Goal: Task Accomplishment & Management: Use online tool/utility

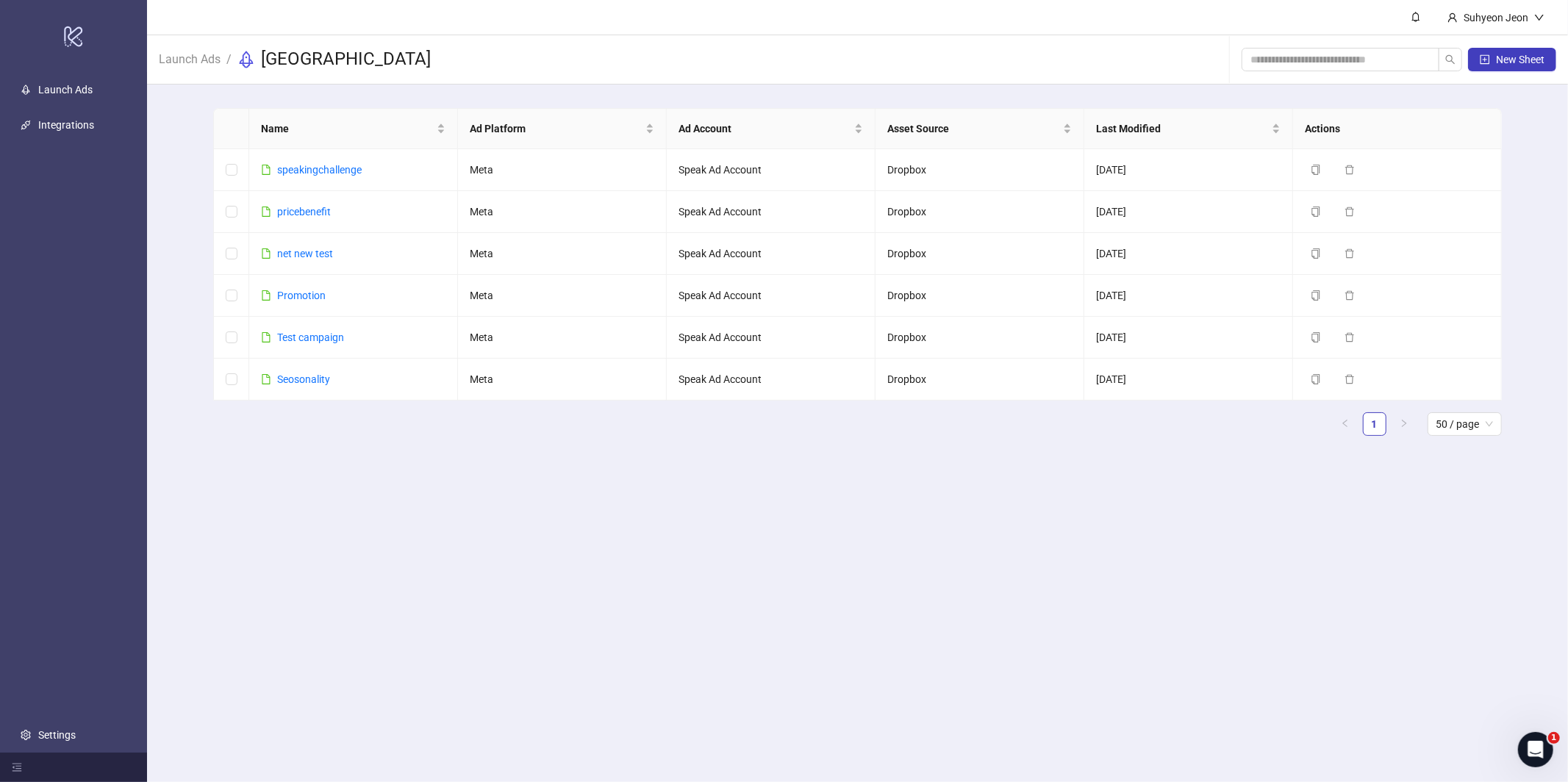
click at [407, 502] on main "[PERSON_NAME] Launch Ads / [GEOGRAPHIC_DATA] New Sheet Name Ad Platform Ad Acco…" at bounding box center [857, 391] width 1421 height 782
click at [310, 292] on link "Promotion" at bounding box center [302, 295] width 49 height 11
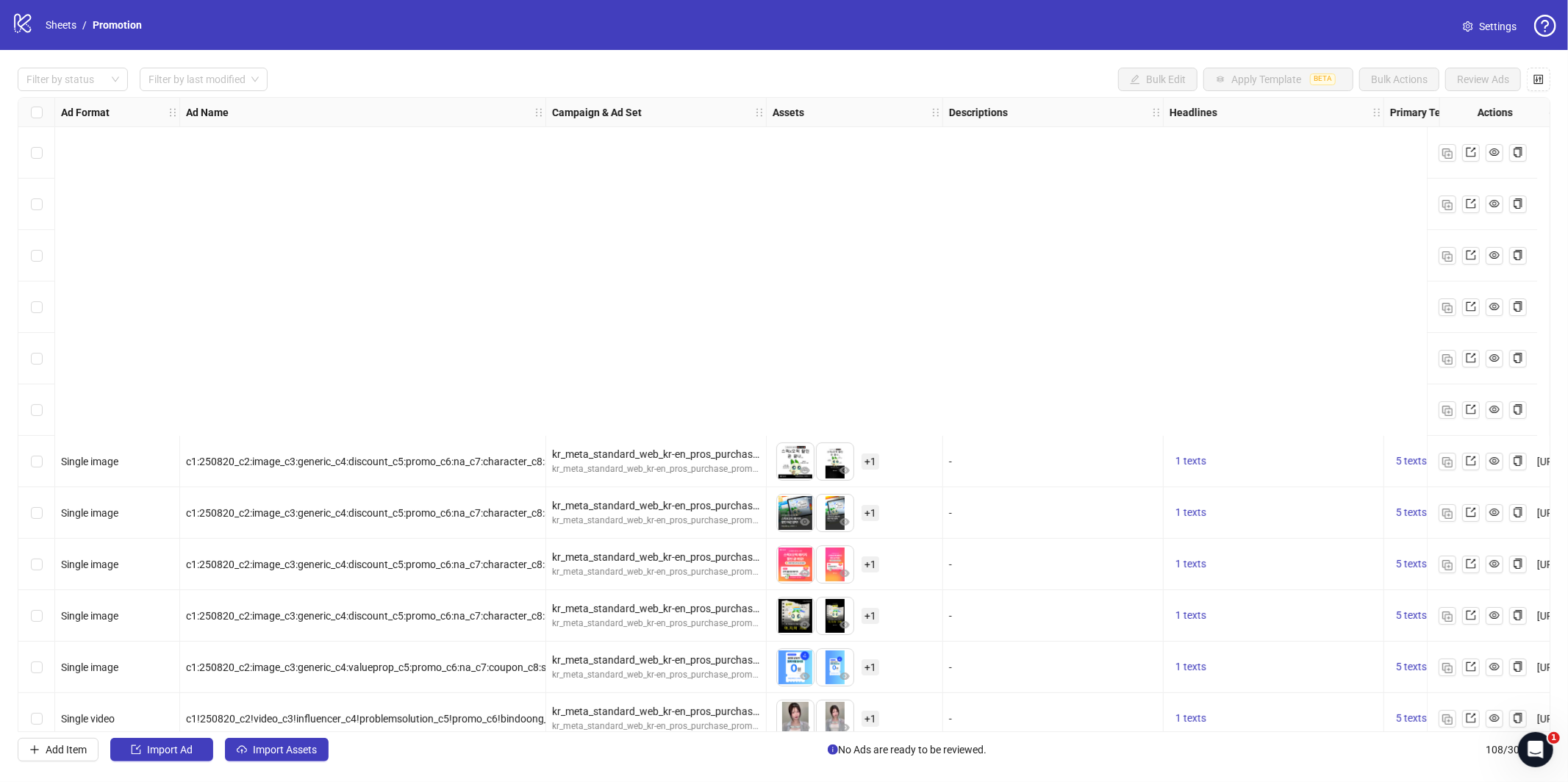
scroll to position [405, 0]
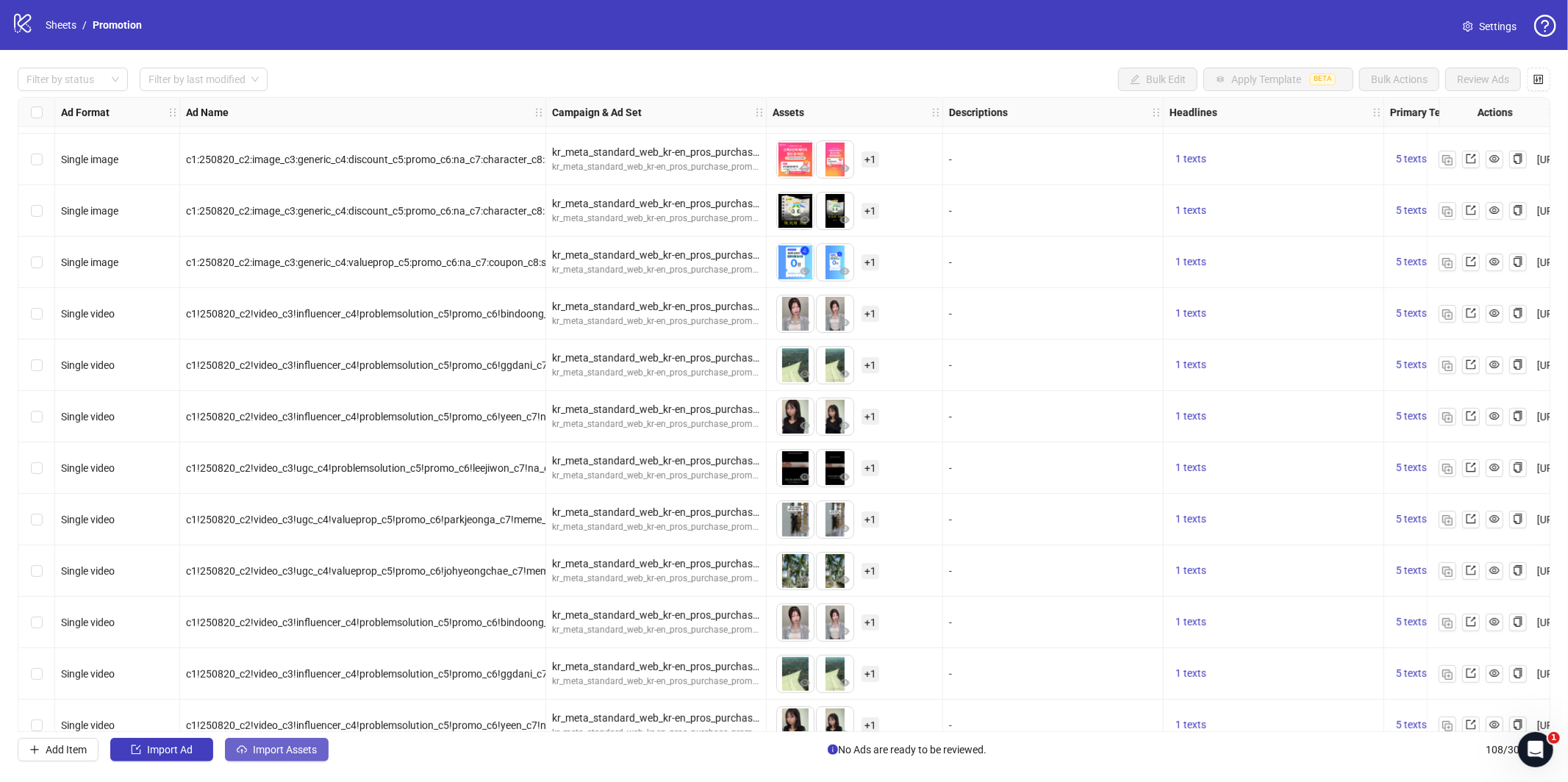
click at [292, 749] on span "Import Assets" at bounding box center [285, 749] width 64 height 11
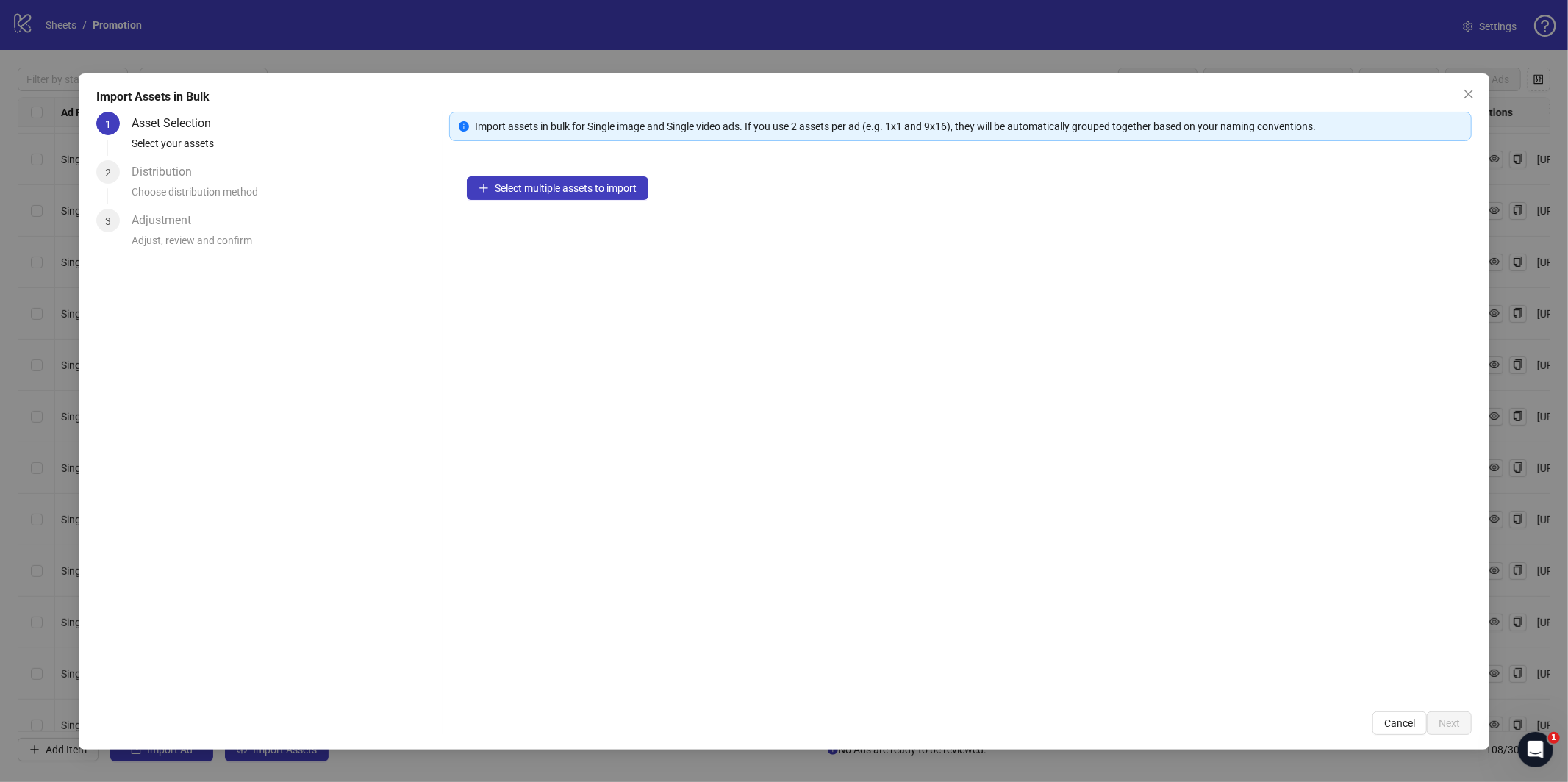
click at [832, 447] on div "Select multiple assets to import" at bounding box center [960, 426] width 1022 height 535
click at [543, 179] on button "Select multiple assets to import" at bounding box center [557, 188] width 182 height 24
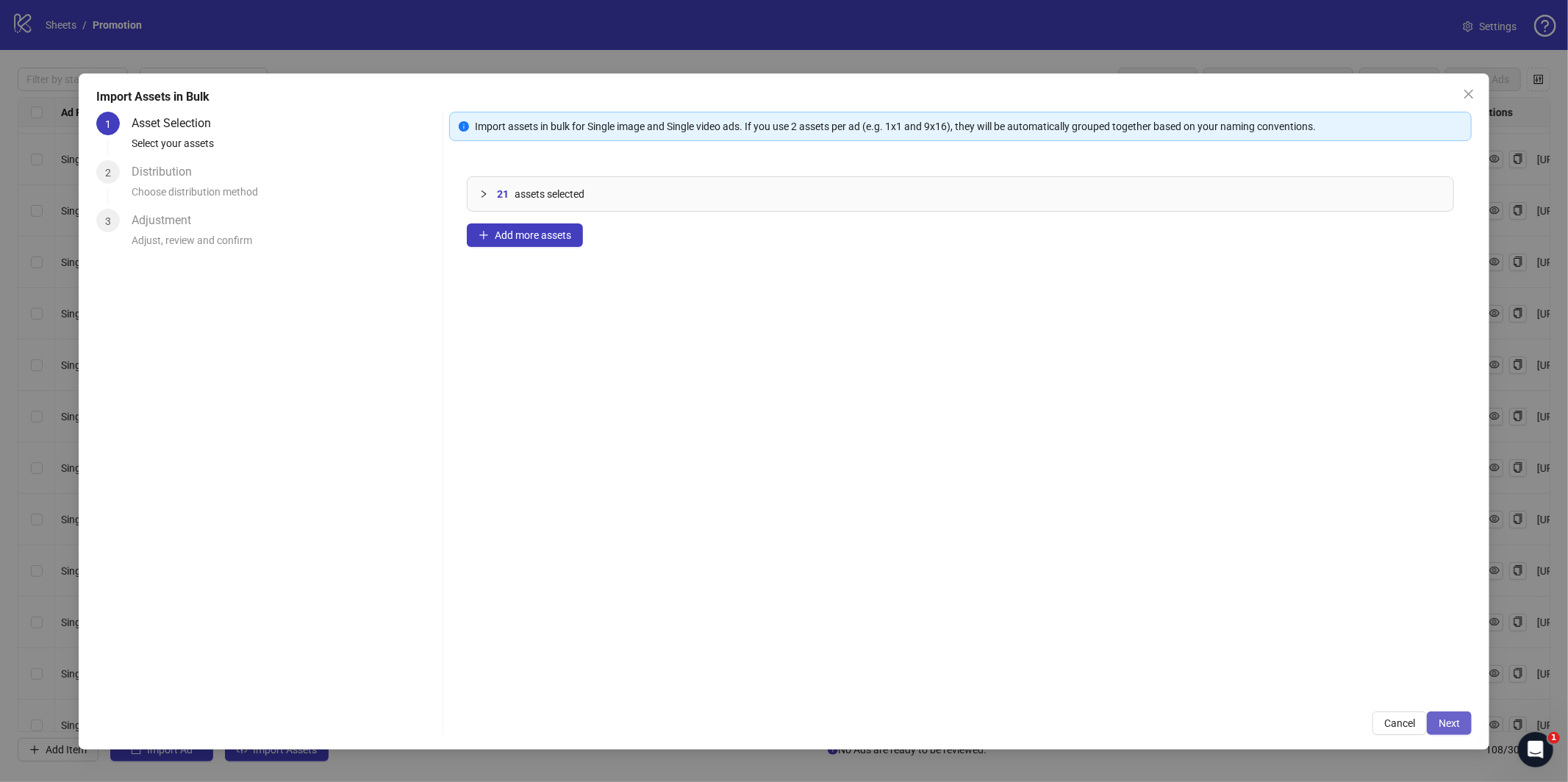
click at [1446, 723] on span "Next" at bounding box center [1449, 723] width 21 height 11
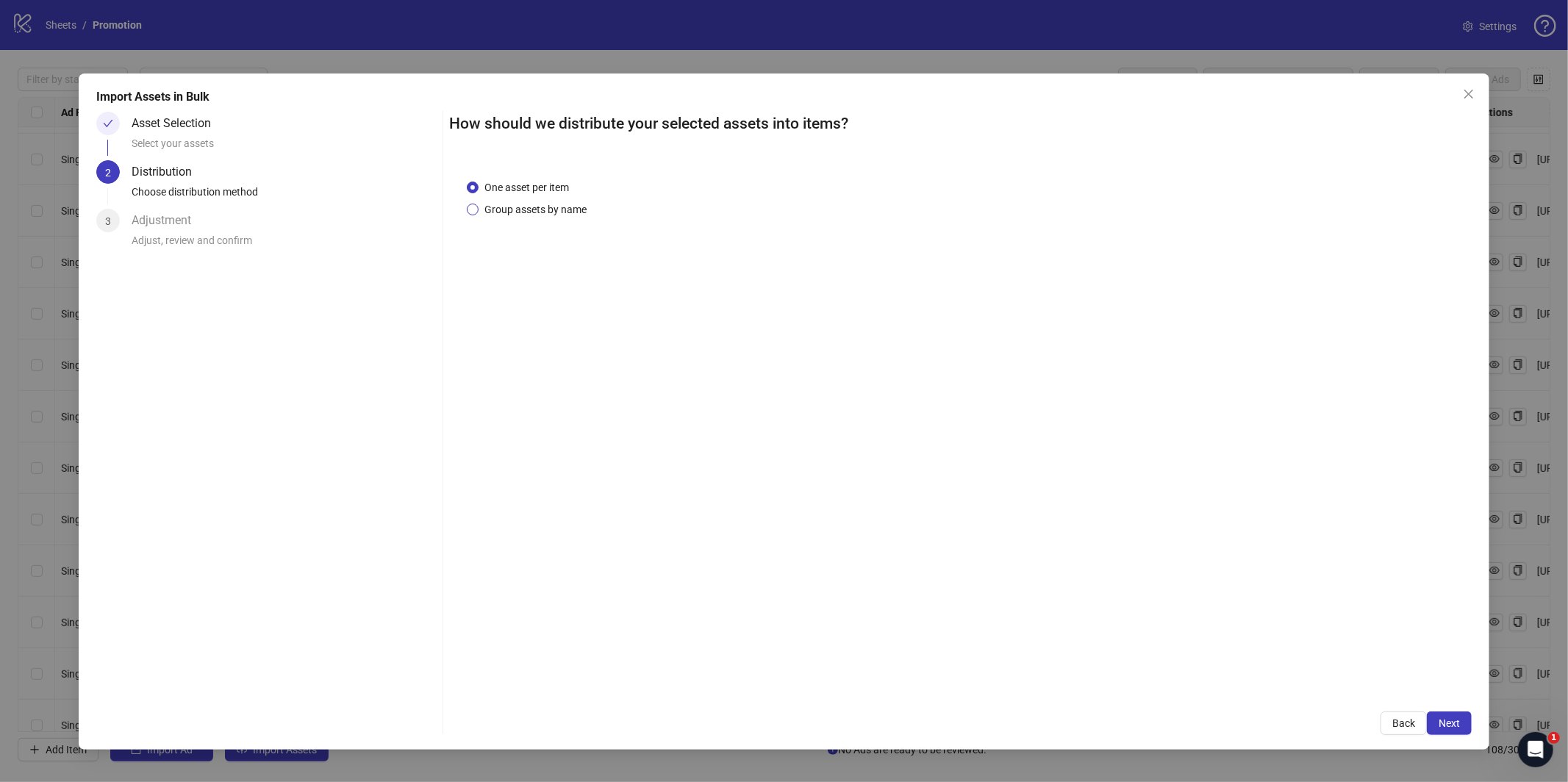
click at [537, 211] on span "Group assets by name" at bounding box center [535, 209] width 114 height 16
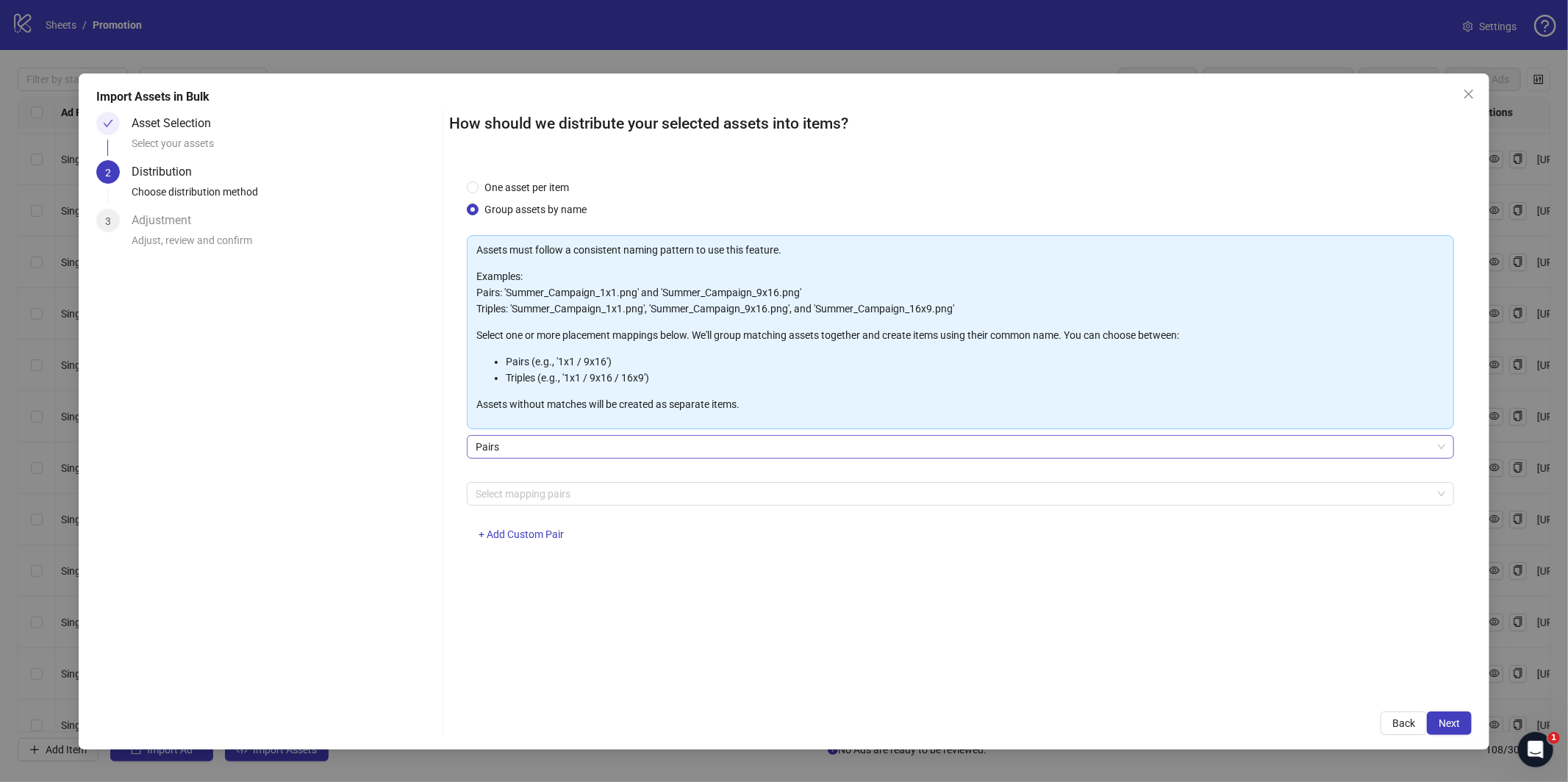
click at [627, 441] on span "Pairs" at bounding box center [960, 446] width 969 height 22
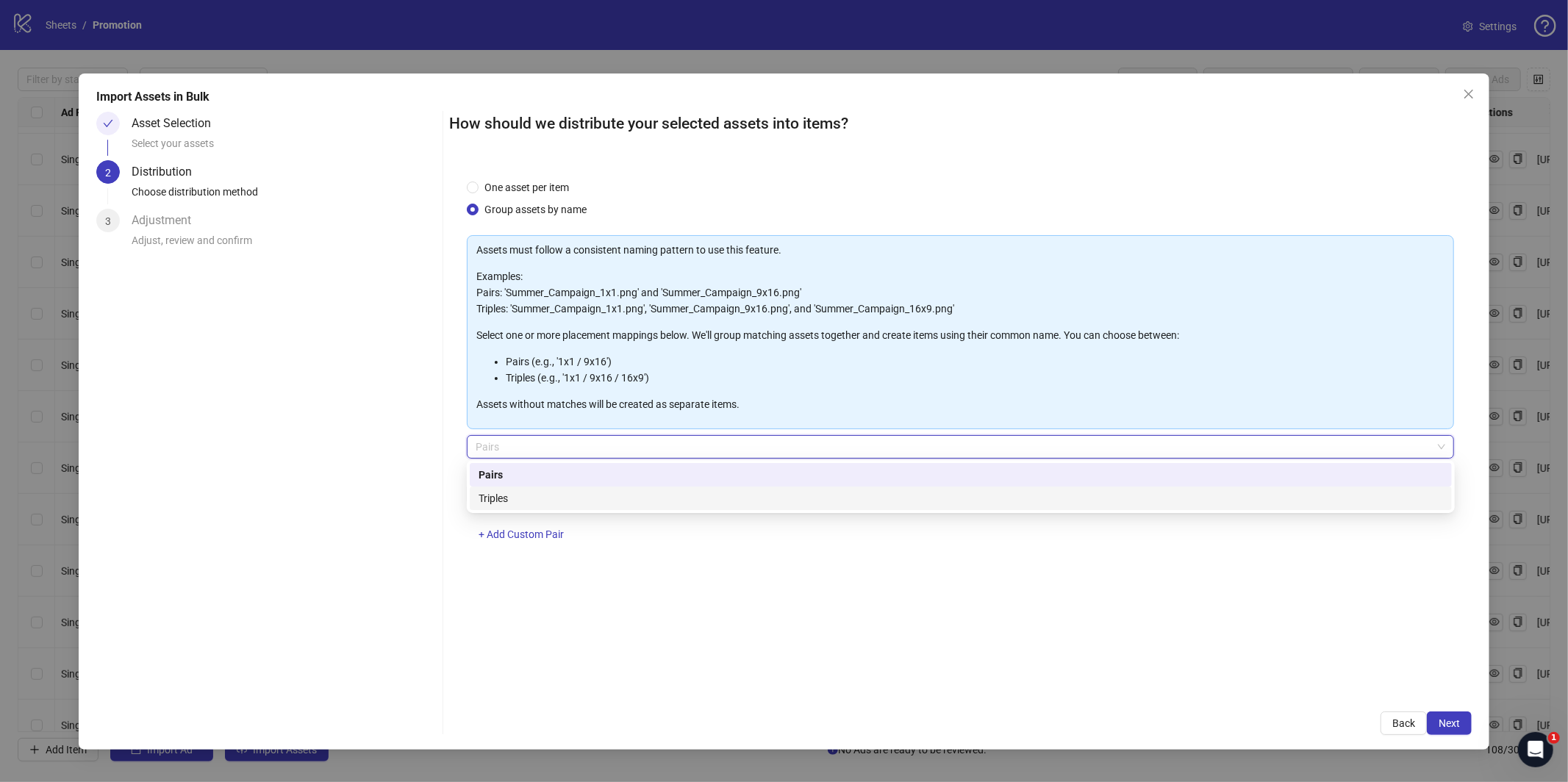
click at [622, 493] on div "Triples" at bounding box center [960, 498] width 965 height 16
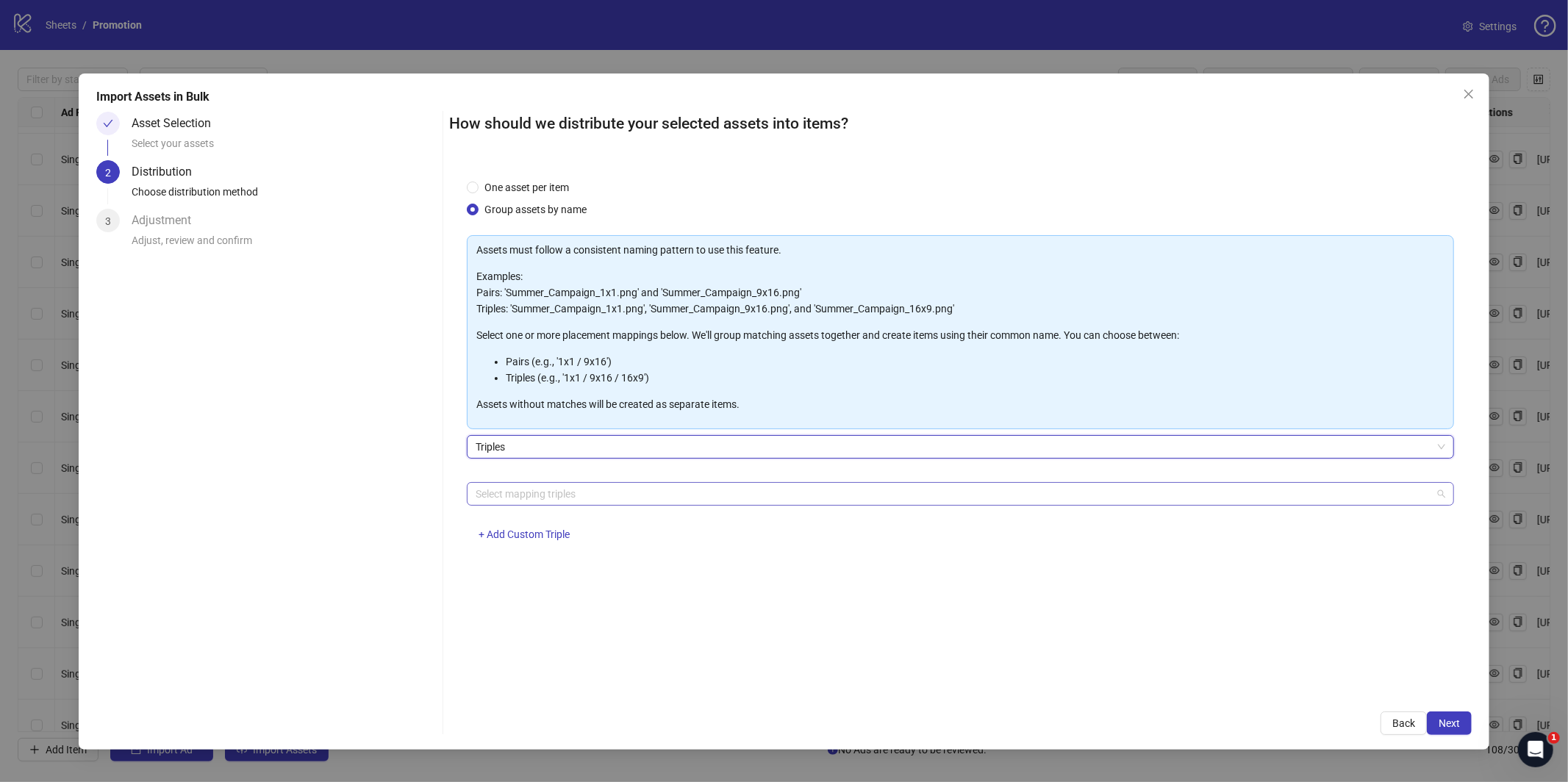
click at [628, 500] on div at bounding box center [952, 493] width 966 height 21
click at [601, 488] on div at bounding box center [952, 493] width 966 height 21
paste input "**********"
type input "**********"
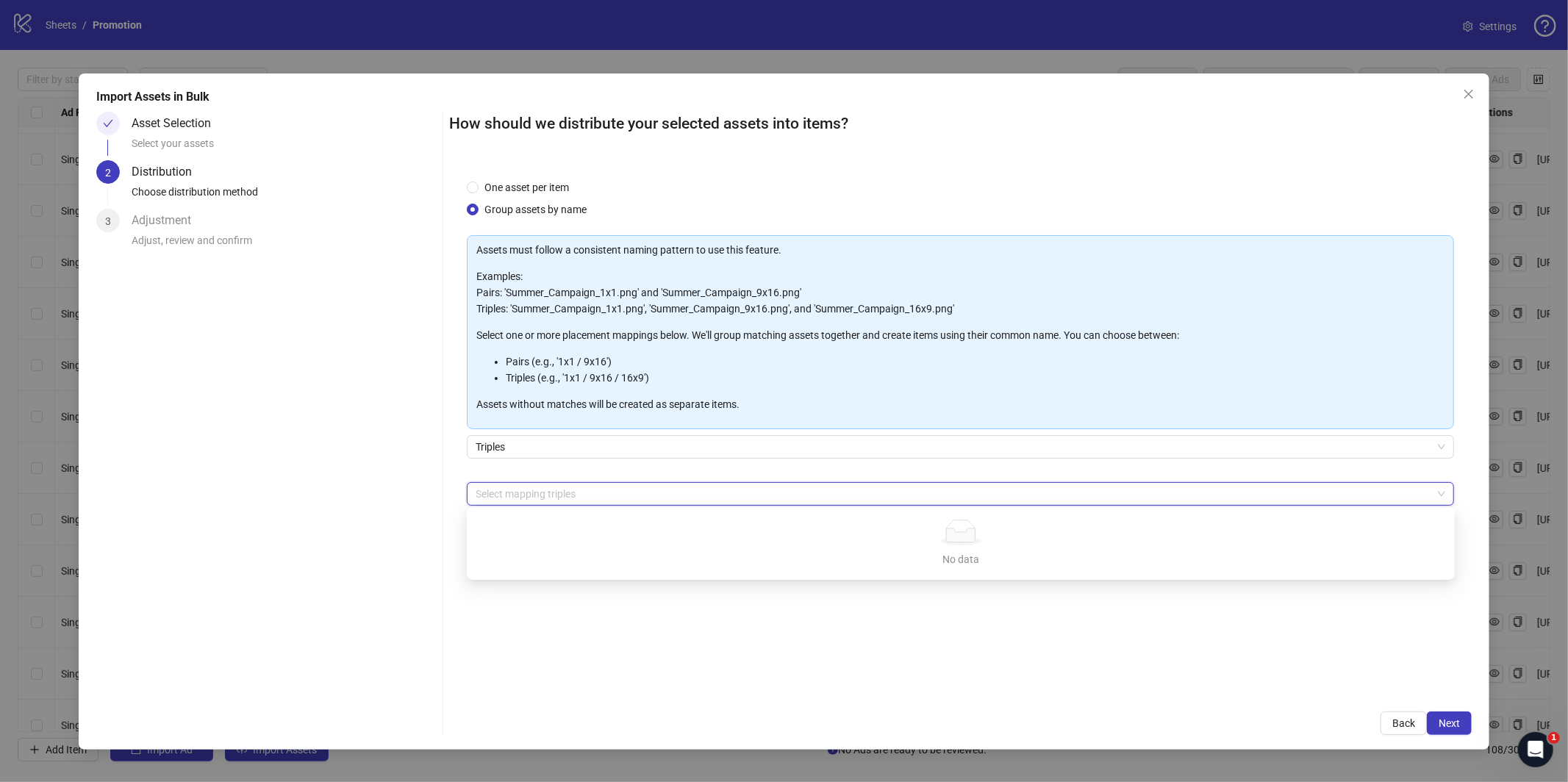
click at [647, 495] on div at bounding box center [952, 493] width 966 height 21
drag, startPoint x: 607, startPoint y: 675, endPoint x: 537, endPoint y: 552, distance: 141.5
click at [605, 670] on div "One asset per item Group assets by name Assets must follow a consistent naming …" at bounding box center [960, 428] width 1022 height 532
click at [539, 531] on span "+ Add Custom Triple" at bounding box center [524, 533] width 91 height 11
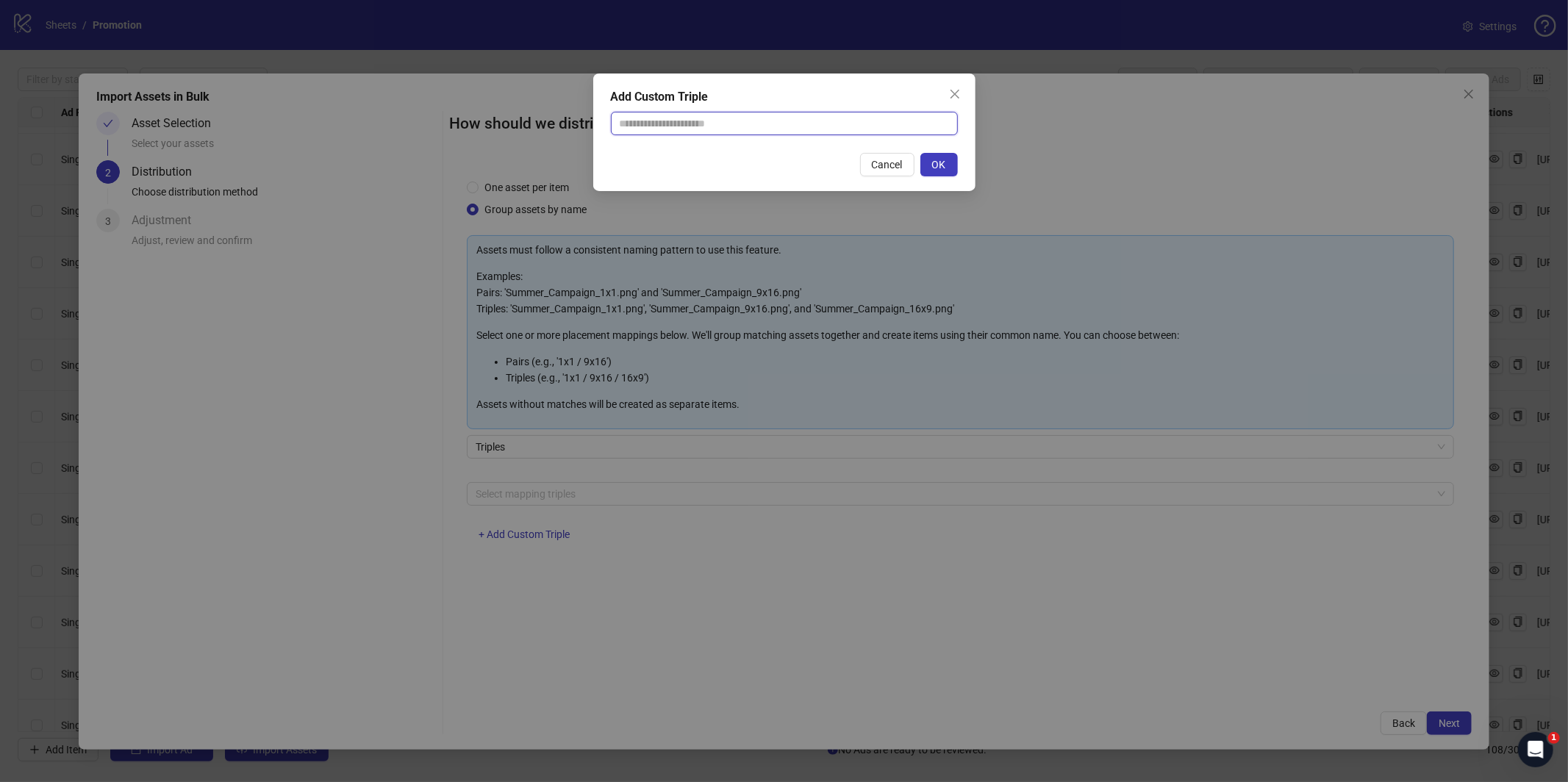
click at [734, 133] on input "text" at bounding box center [784, 123] width 347 height 24
paste input "**********"
type input "**********"
click at [936, 163] on span "OK" at bounding box center [939, 164] width 14 height 11
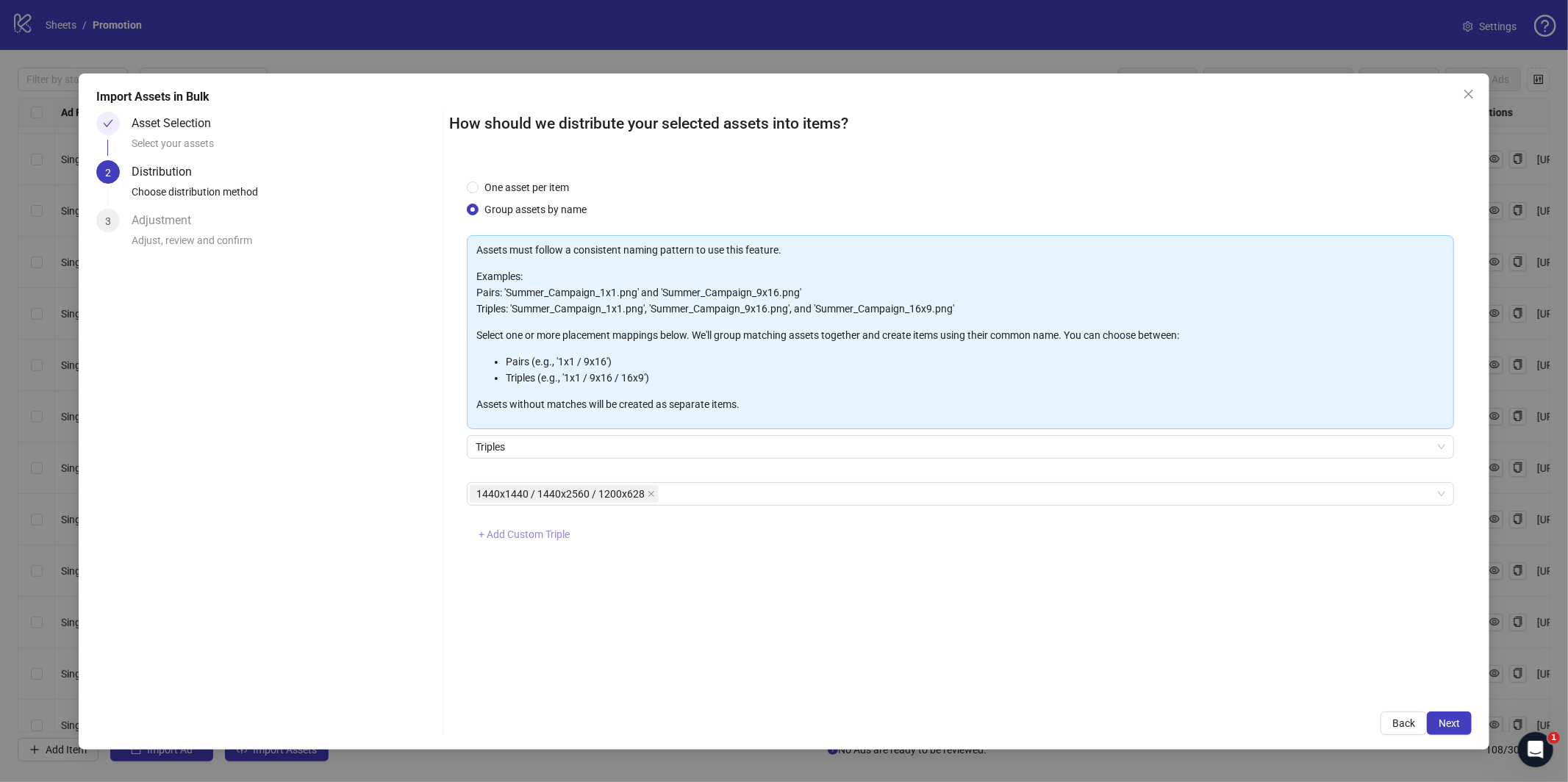
click at [541, 535] on span "+ Add Custom Triple" at bounding box center [524, 533] width 91 height 11
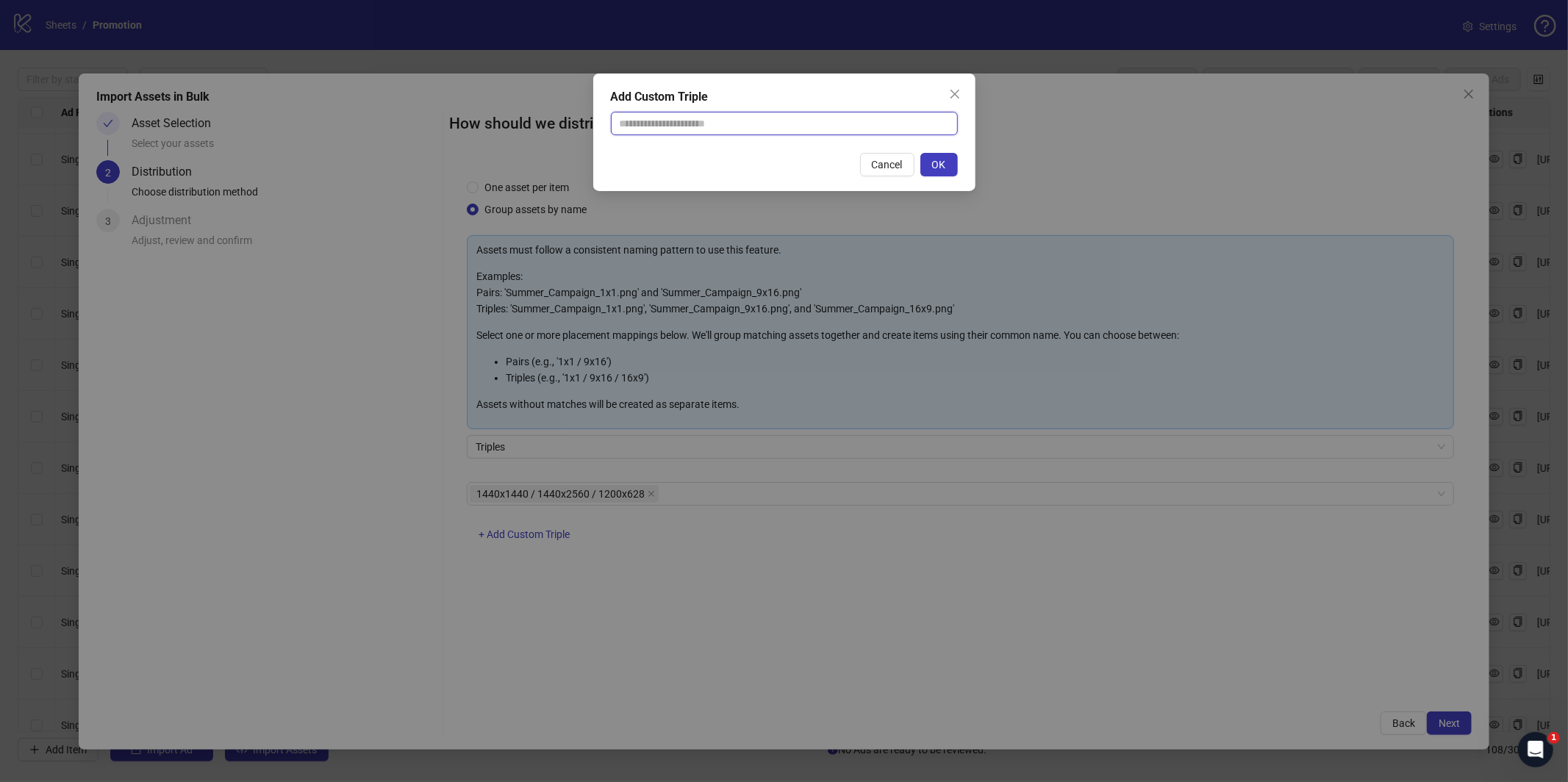
click at [742, 119] on input "text" at bounding box center [784, 123] width 347 height 24
paste input "**********"
type input "**********"
click at [936, 170] on button "OK" at bounding box center [939, 164] width 37 height 24
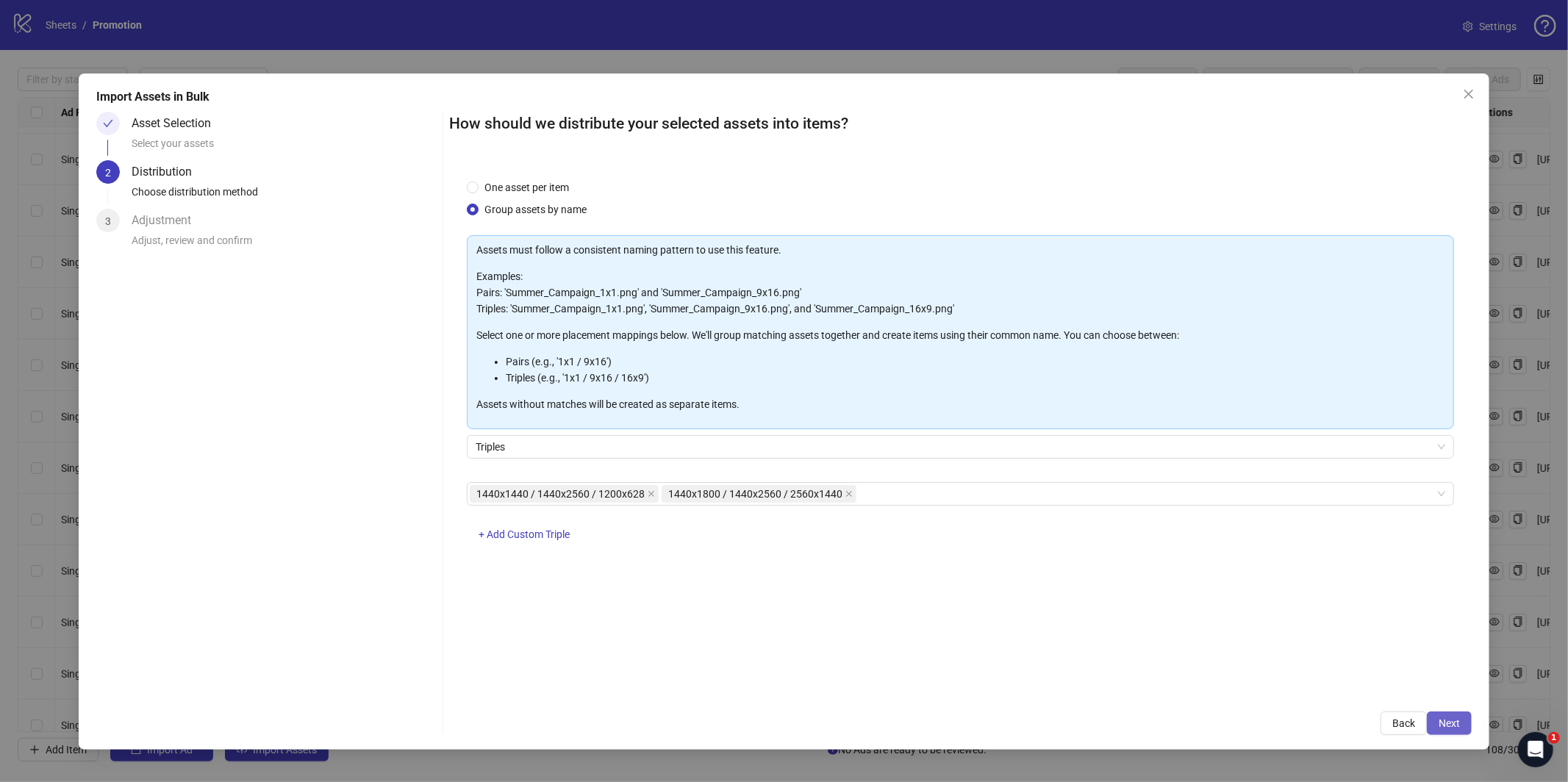
click at [1445, 721] on span "Next" at bounding box center [1449, 723] width 21 height 11
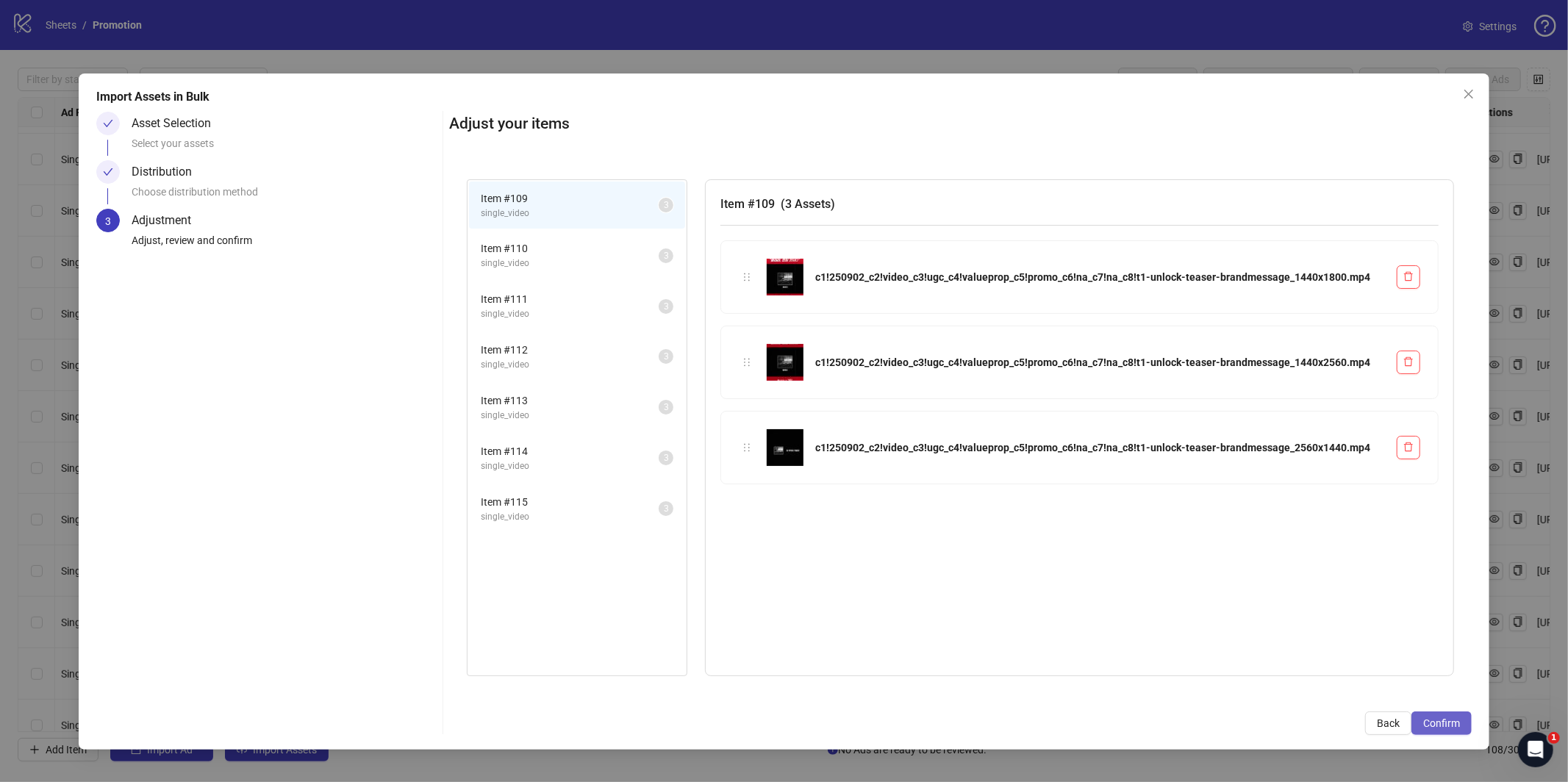
click at [1443, 730] on button "Confirm" at bounding box center [1441, 723] width 60 height 24
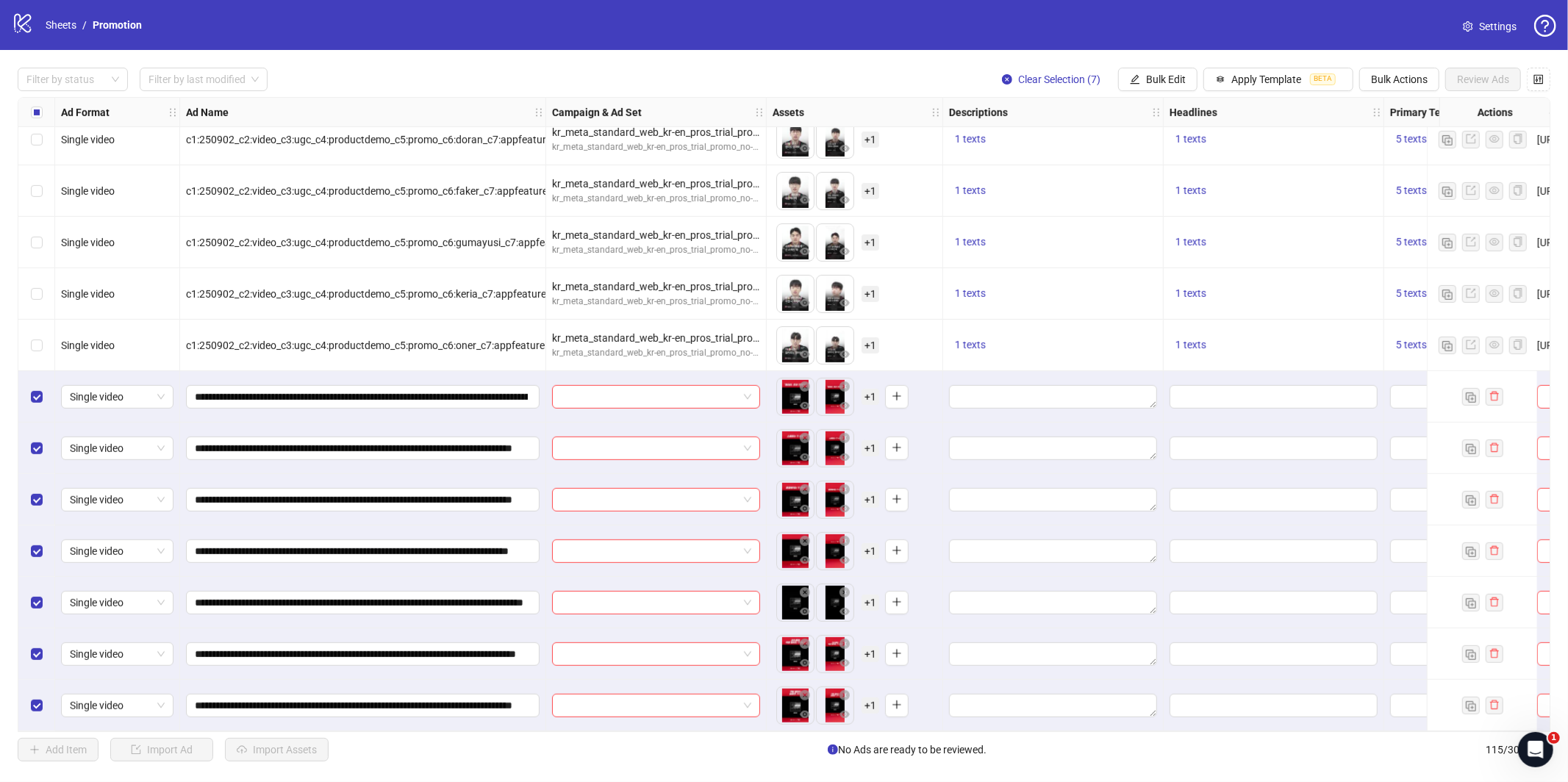
scroll to position [5317, 0]
click at [1300, 78] on span "Apply Template" at bounding box center [1266, 79] width 70 height 11
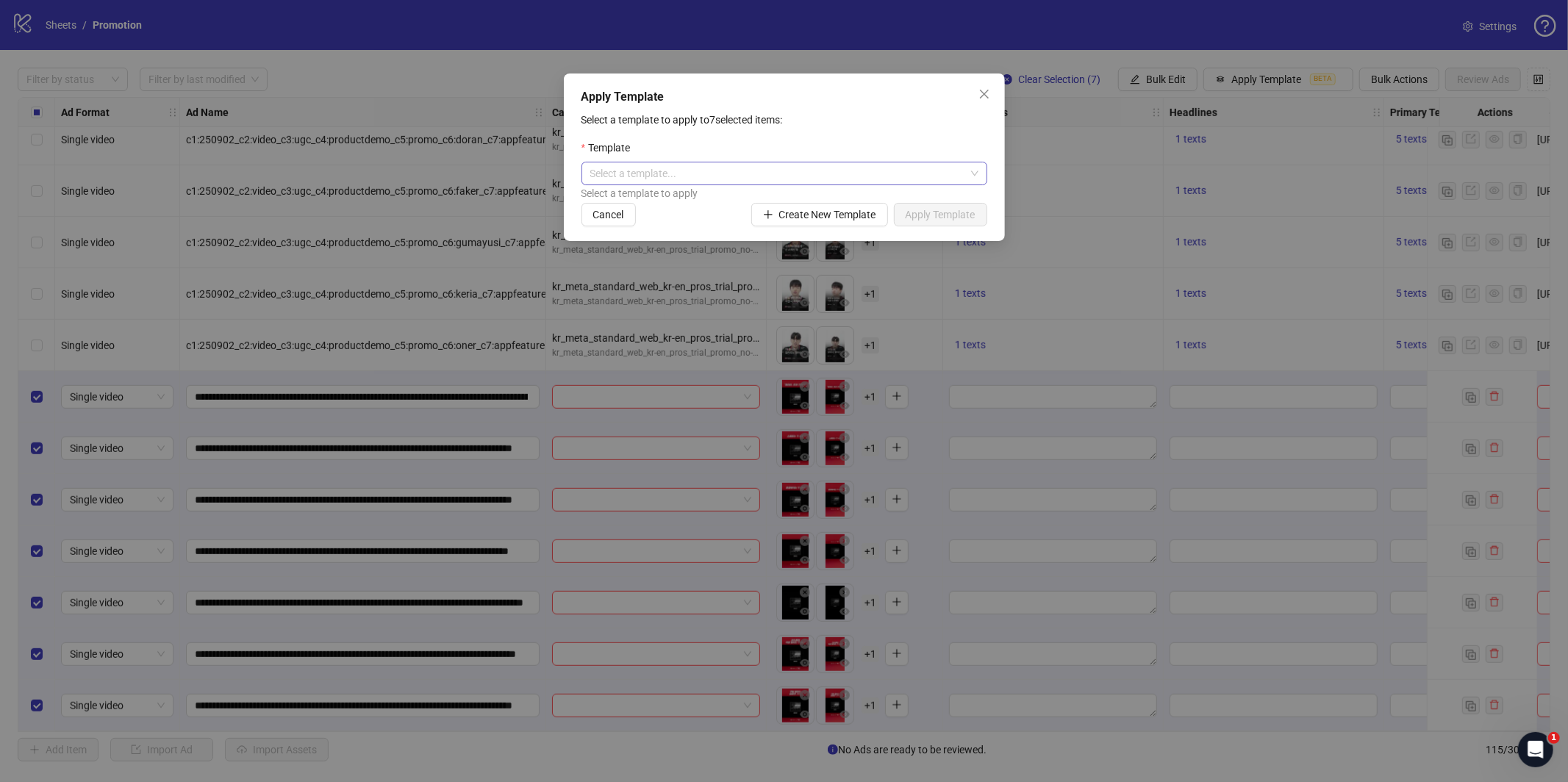
click at [902, 183] on input "search" at bounding box center [777, 173] width 375 height 22
click at [721, 224] on div "T1_Unlock" at bounding box center [784, 226] width 382 height 16
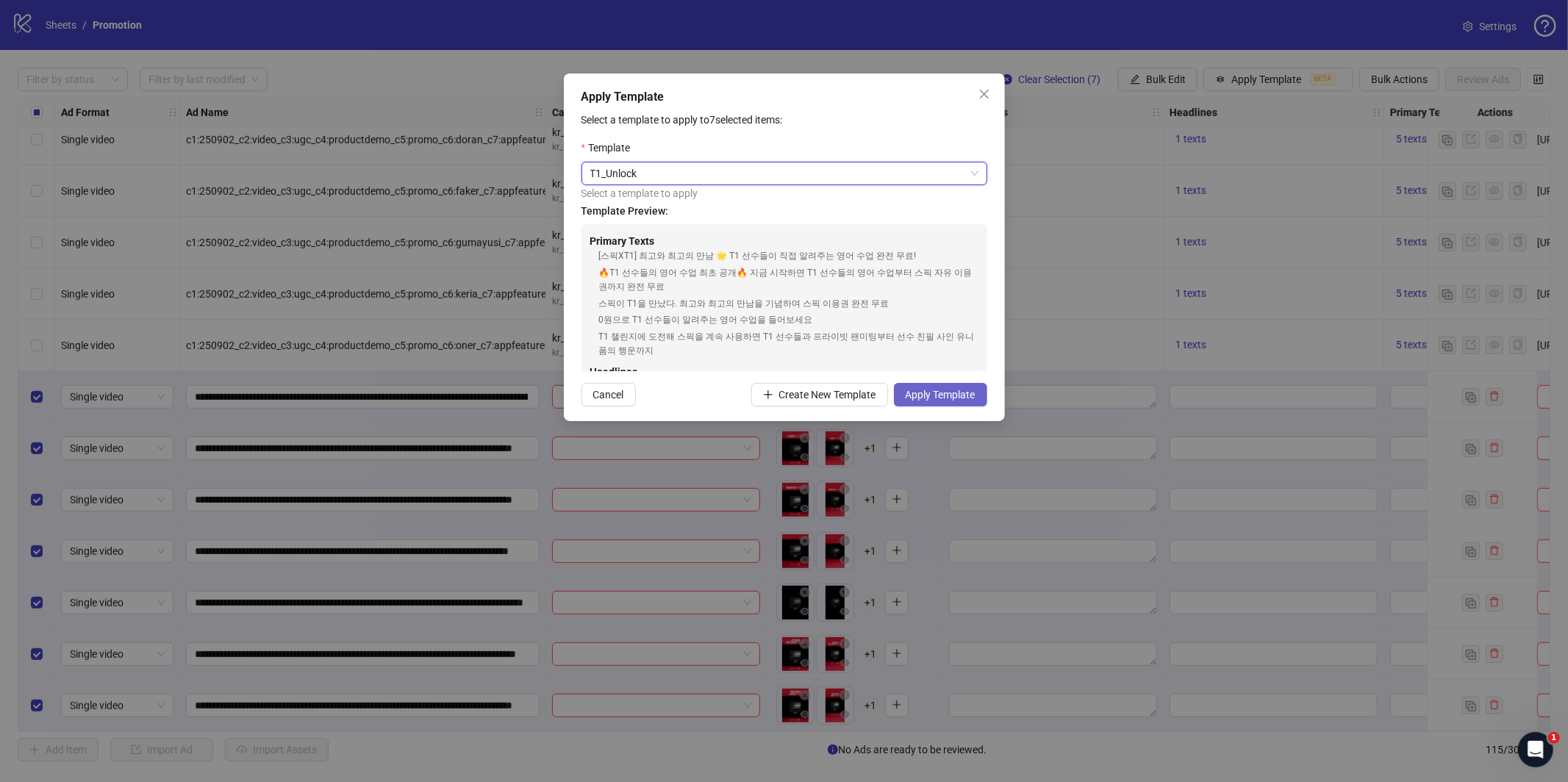
click at [950, 402] on button "Apply Template" at bounding box center [940, 394] width 93 height 24
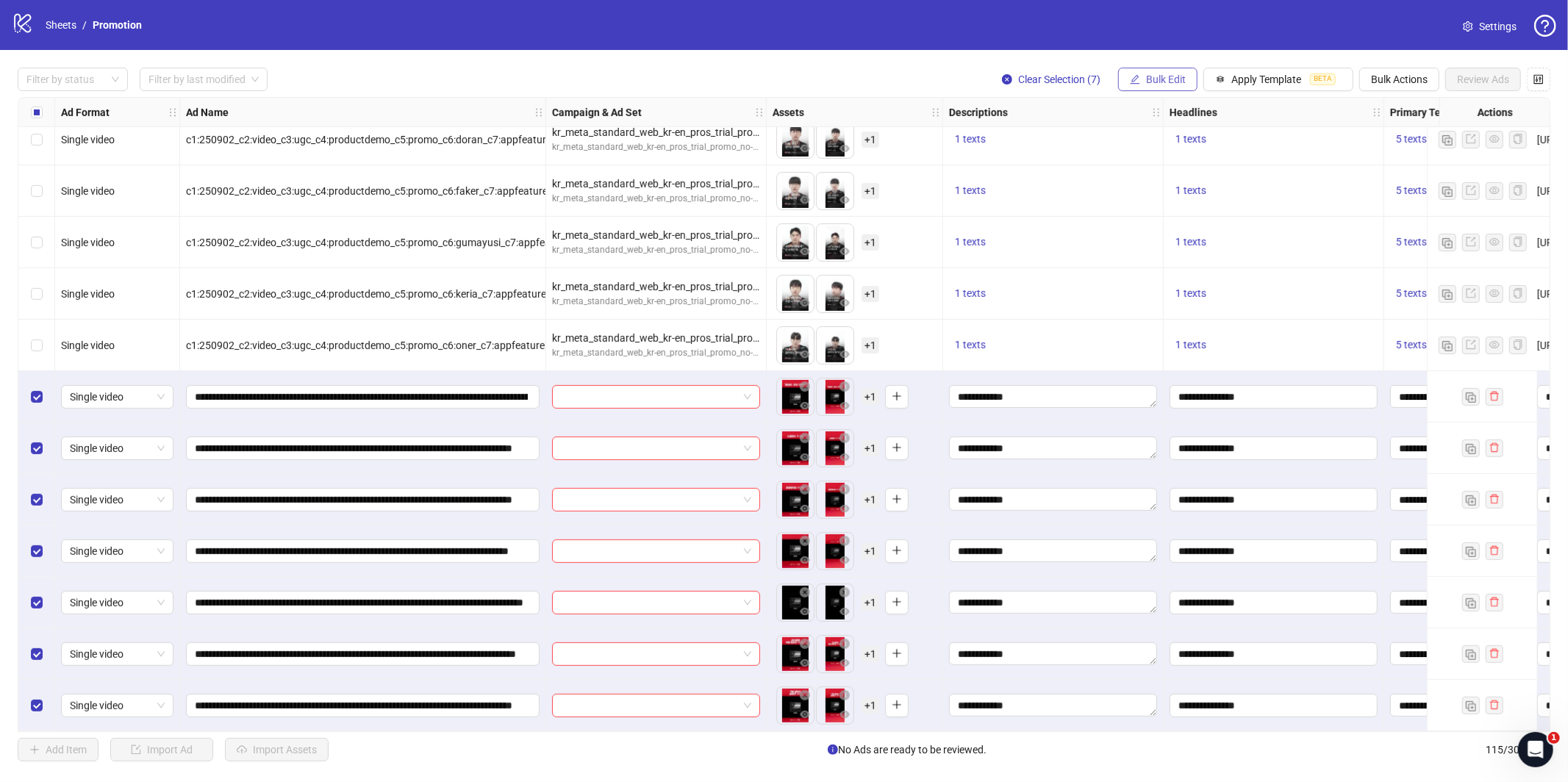
click at [1174, 78] on span "Bulk Edit" at bounding box center [1165, 79] width 40 height 11
click at [1175, 130] on span "Name" at bounding box center [1175, 131] width 87 height 16
click at [1067, 144] on span "Replace" at bounding box center [1120, 142] width 203 height 22
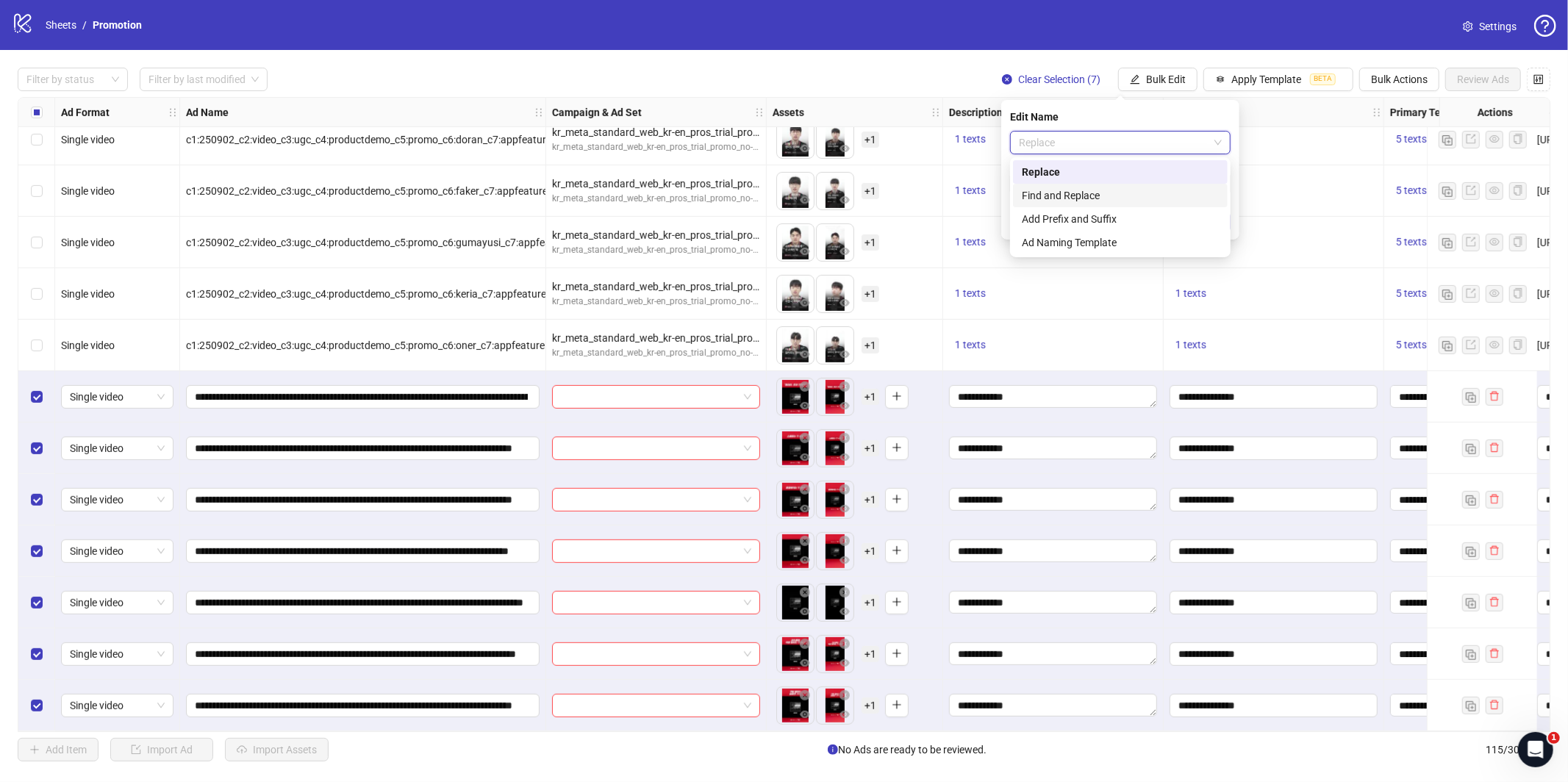
click at [1064, 193] on div "Find and Replace" at bounding box center [1120, 195] width 197 height 16
click at [1095, 176] on input "text" at bounding box center [1120, 183] width 220 height 24
type input "*"
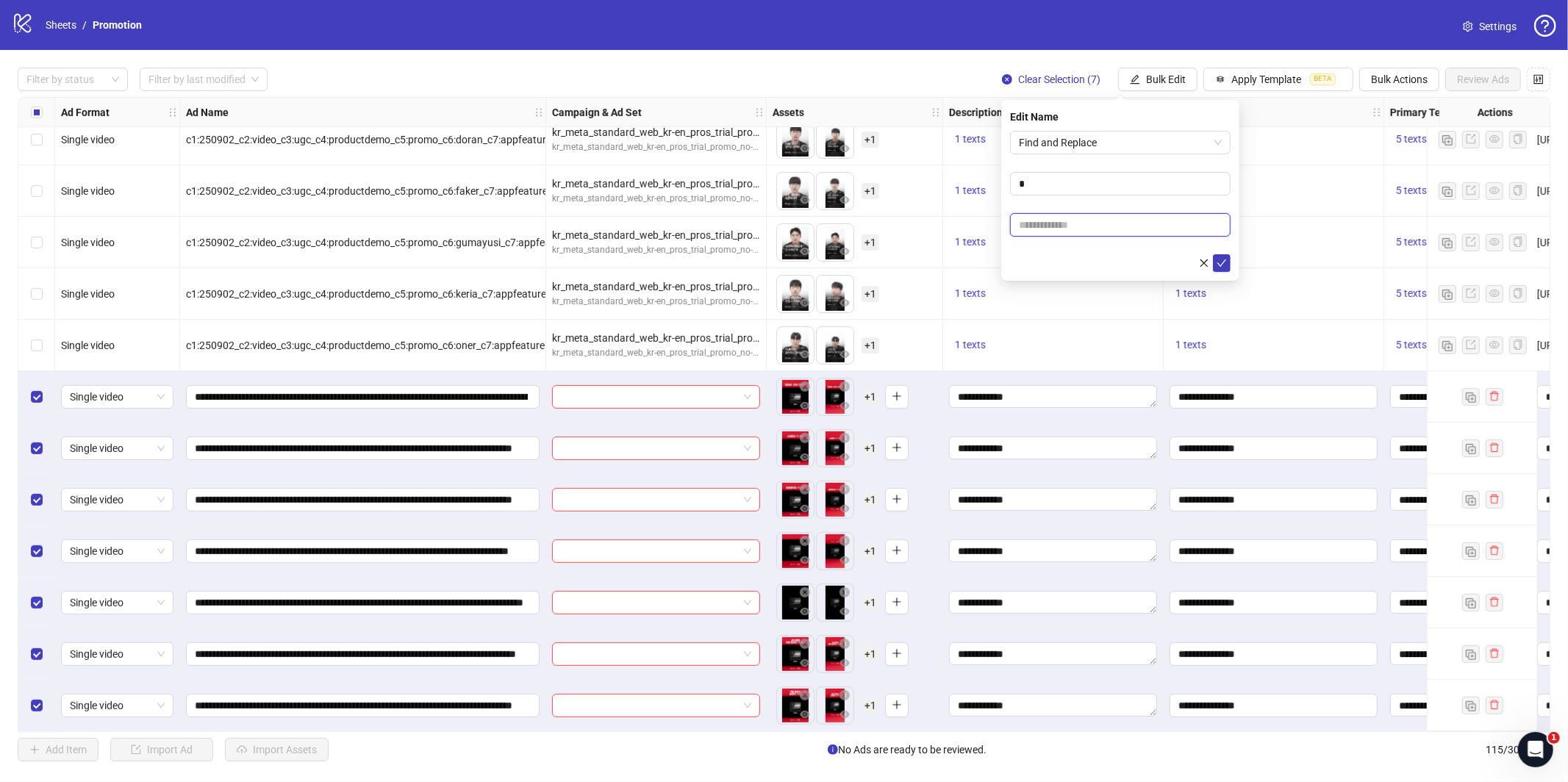
click at [1089, 215] on input "text" at bounding box center [1120, 224] width 220 height 24
type input "*"
click at [1222, 260] on icon "check" at bounding box center [1221, 263] width 11 height 11
click at [1179, 82] on span "Bulk Edit" at bounding box center [1165, 79] width 40 height 11
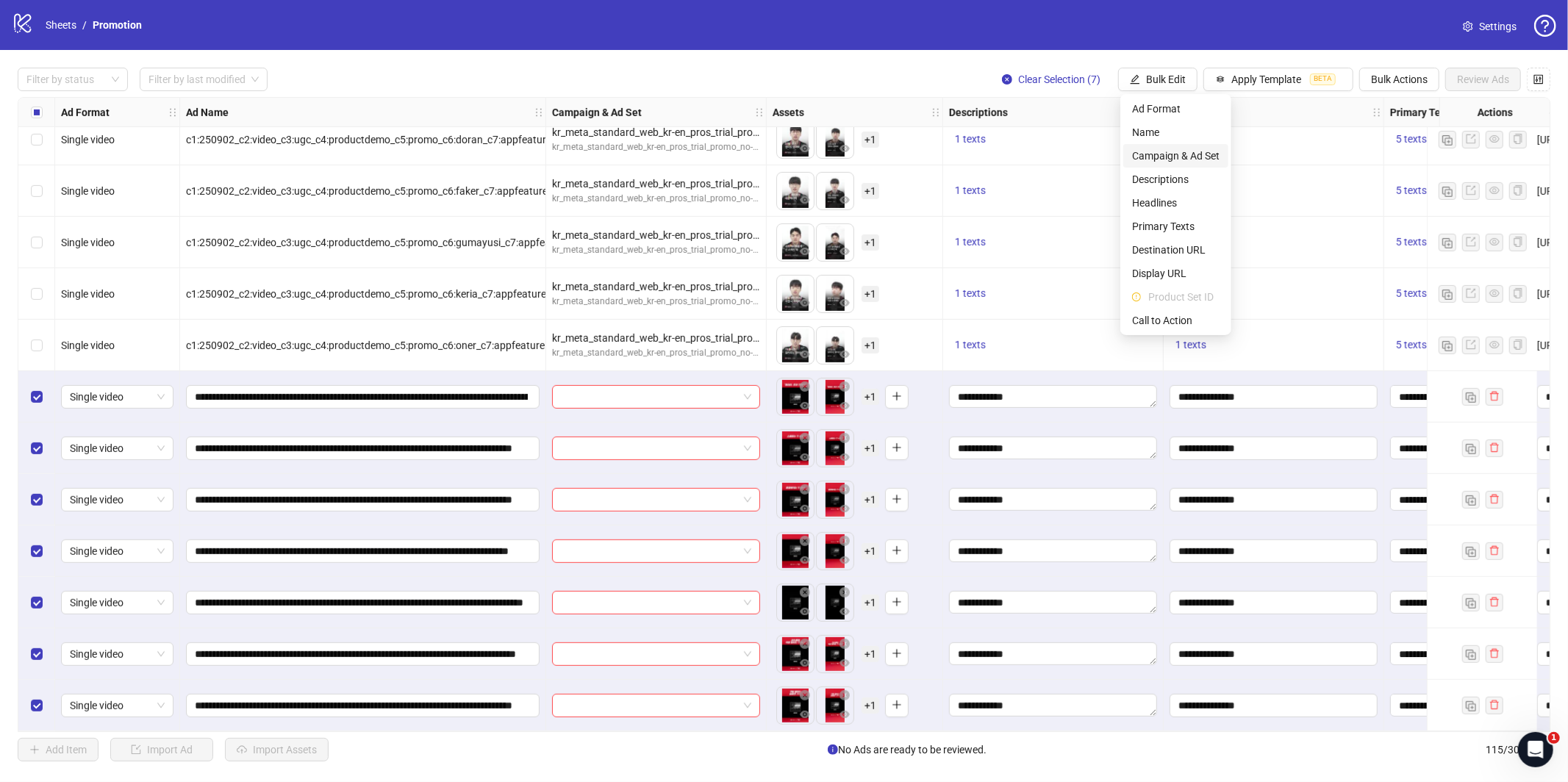
click at [1178, 159] on span "Campaign & Ad Set" at bounding box center [1175, 155] width 87 height 16
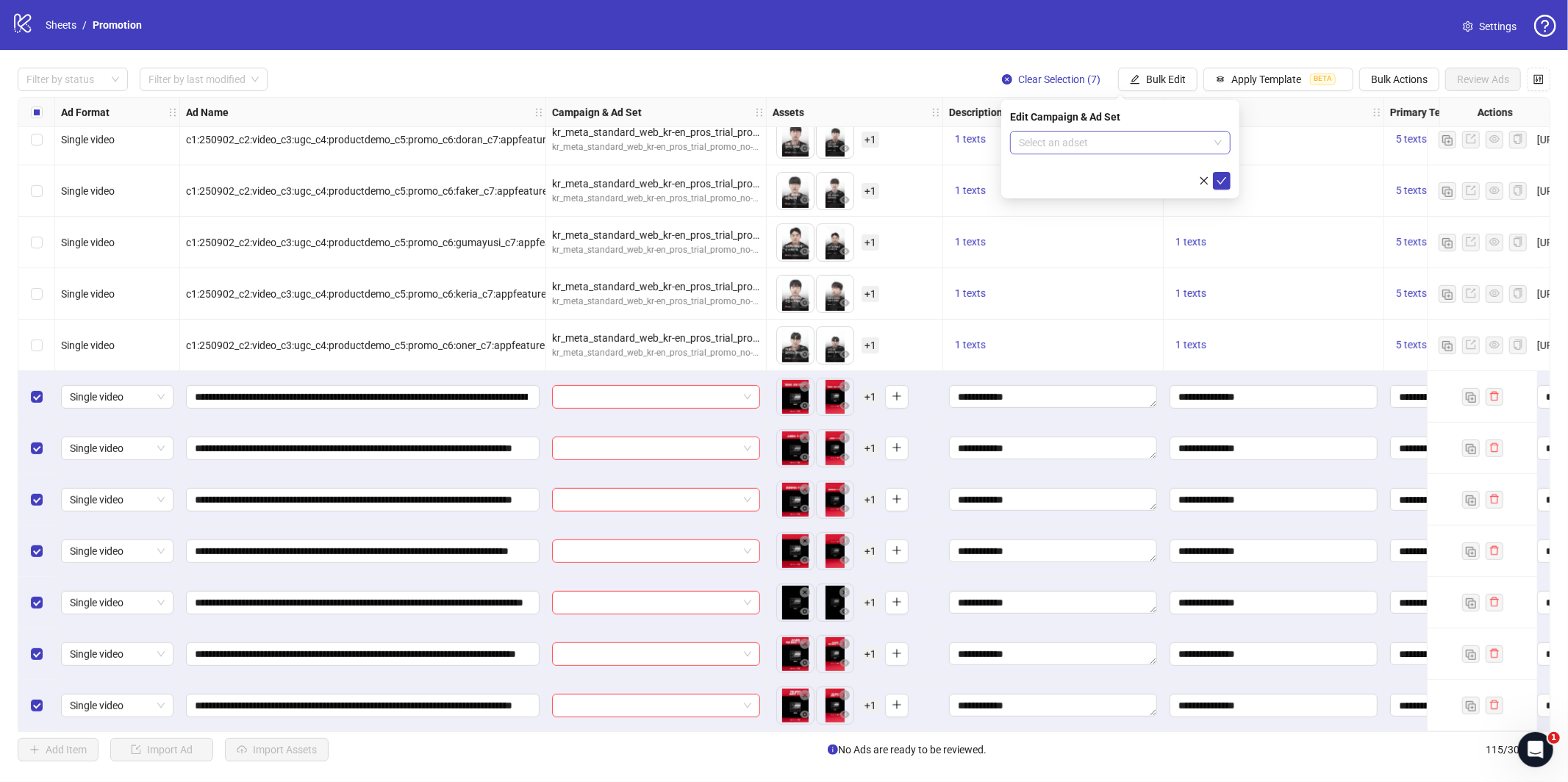
click at [1093, 138] on input "search" at bounding box center [1113, 142] width 189 height 22
type input "**********"
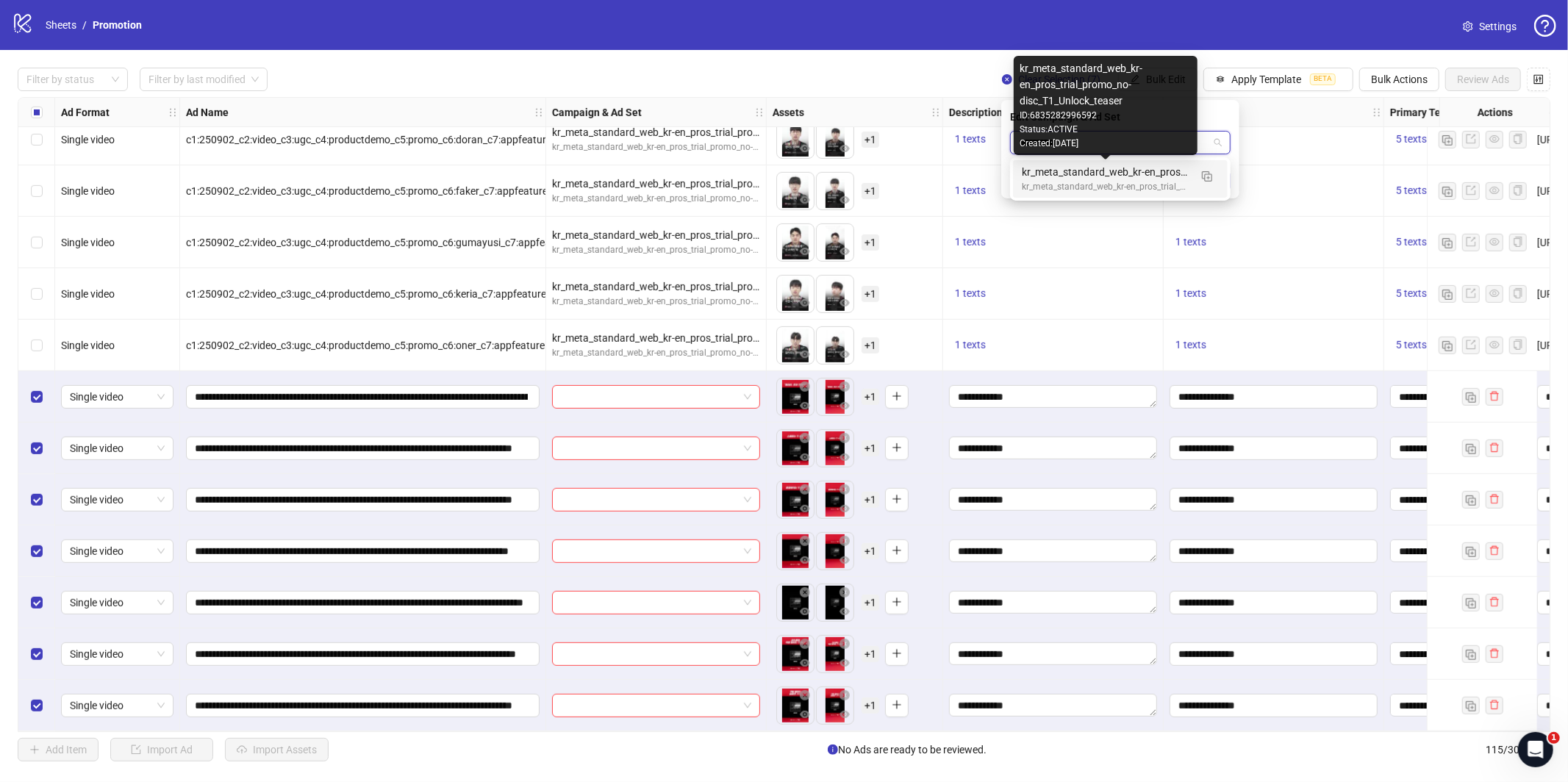
click at [1102, 179] on div "kr_meta_standard_web_kr-en_pros_trial_promo_no-disc_T1_Unlock_teaser" at bounding box center [1105, 172] width 167 height 16
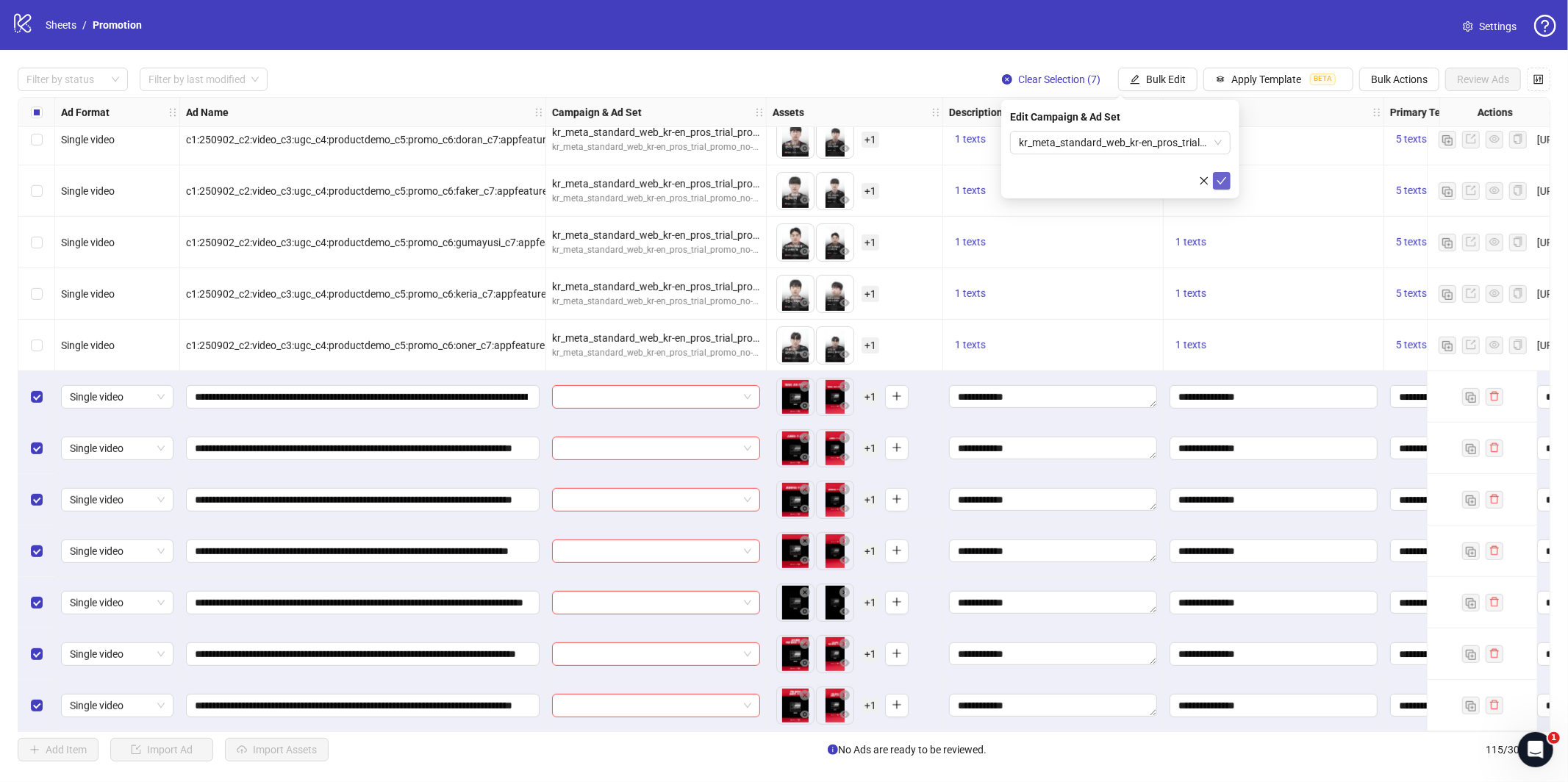
click at [1224, 179] on icon "check" at bounding box center [1221, 181] width 11 height 11
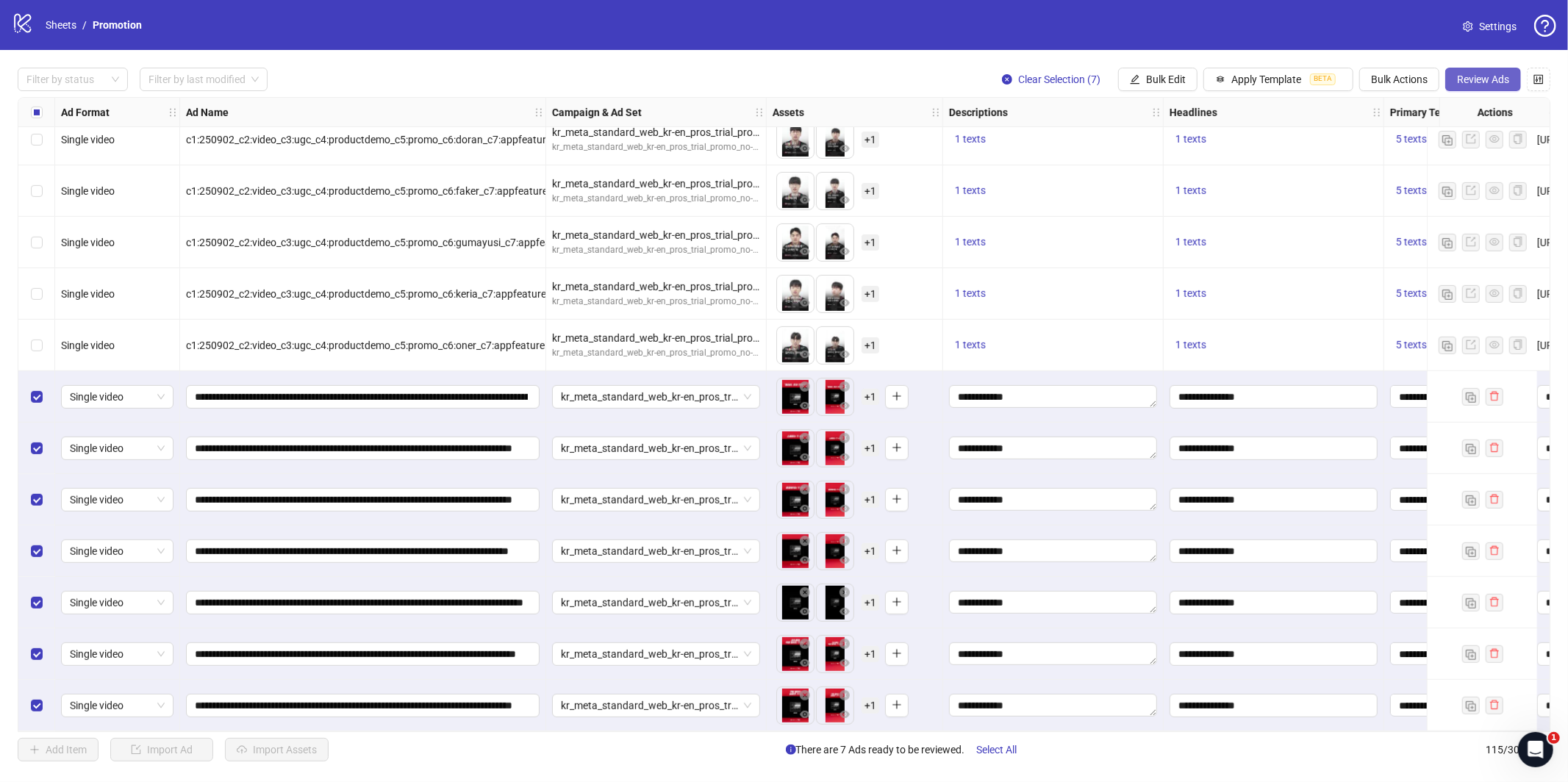
click at [1490, 79] on span "Review Ads" at bounding box center [1483, 79] width 52 height 11
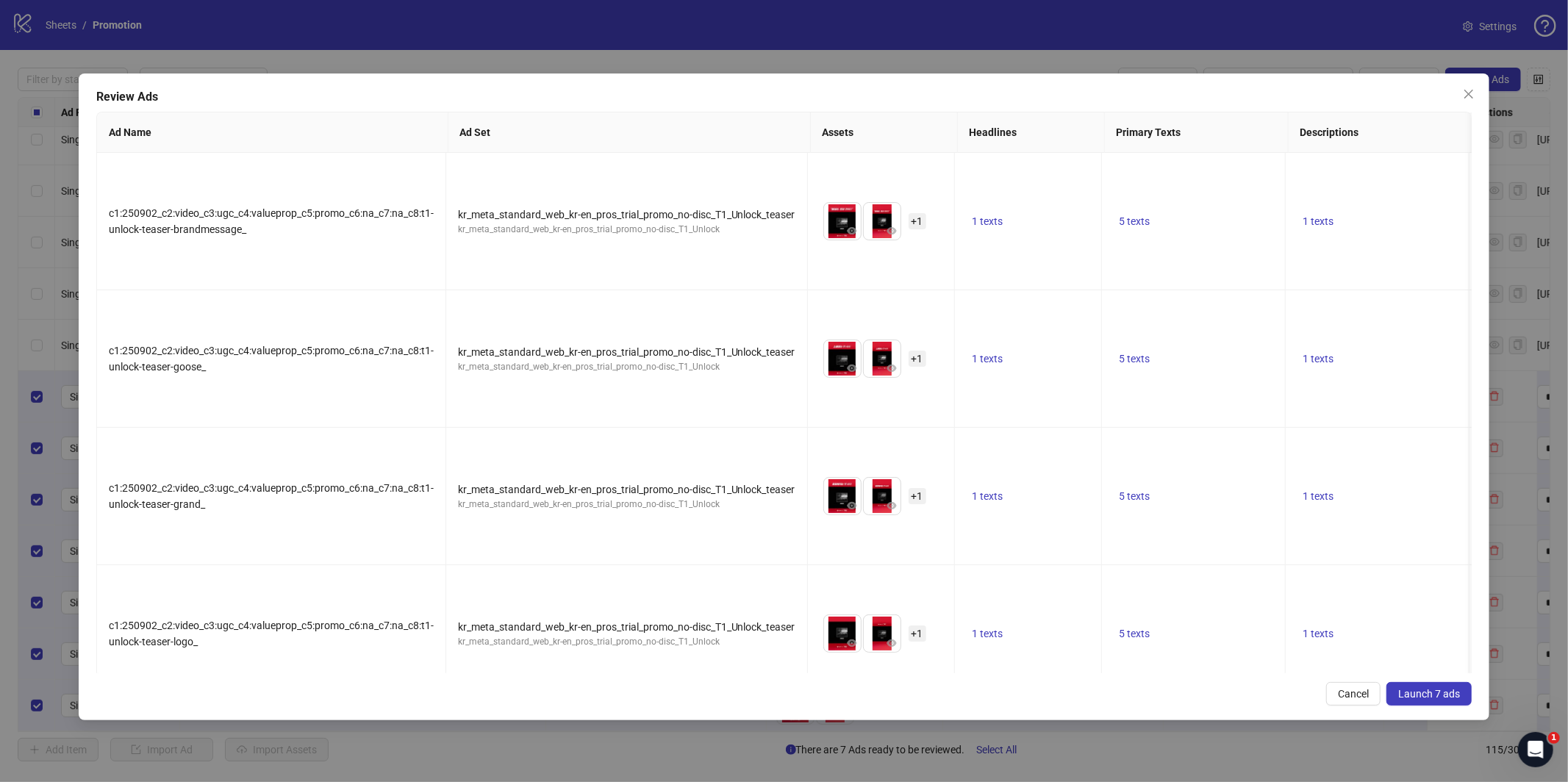
click at [1430, 697] on span "Launch 7 ads" at bounding box center [1428, 693] width 62 height 11
